Goal: Task Accomplishment & Management: Complete application form

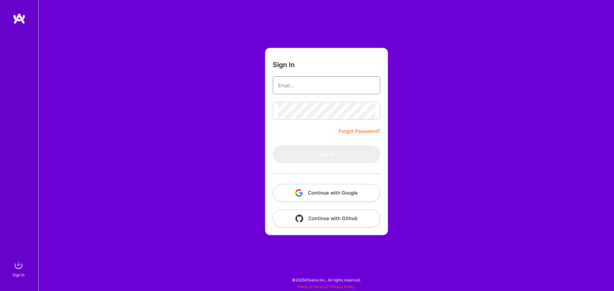
type input "[EMAIL_ADDRESS][DOMAIN_NAME]"
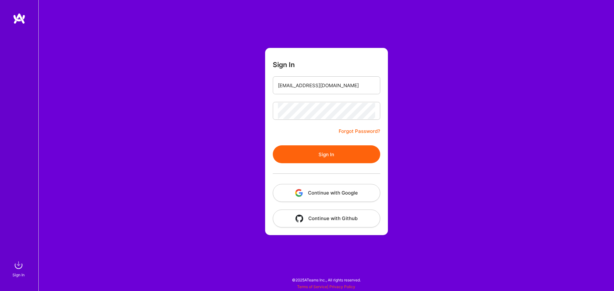
click at [377, 166] on div at bounding box center [326, 173] width 107 height 21
click at [356, 151] on button "Sign In" at bounding box center [326, 154] width 107 height 18
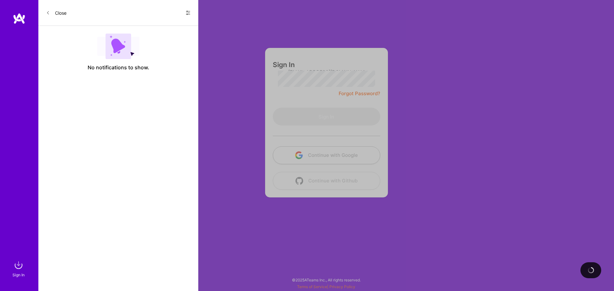
select select "US"
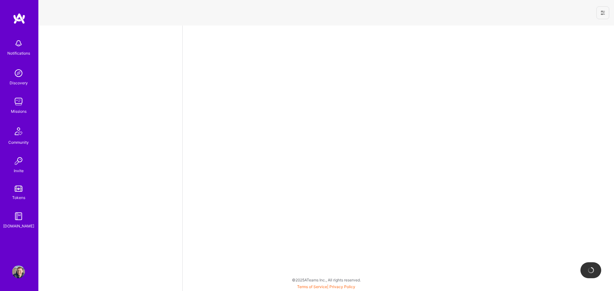
select select "US"
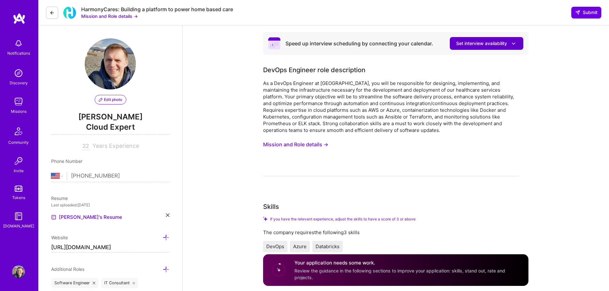
click at [513, 43] on icon at bounding box center [513, 43] width 7 height 7
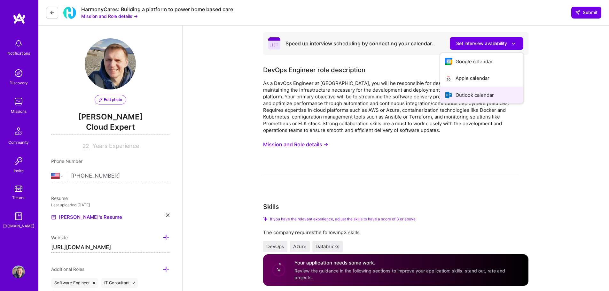
click at [481, 98] on button "Outlook calendar" at bounding box center [481, 95] width 83 height 17
